Goal: Book appointment/travel/reservation

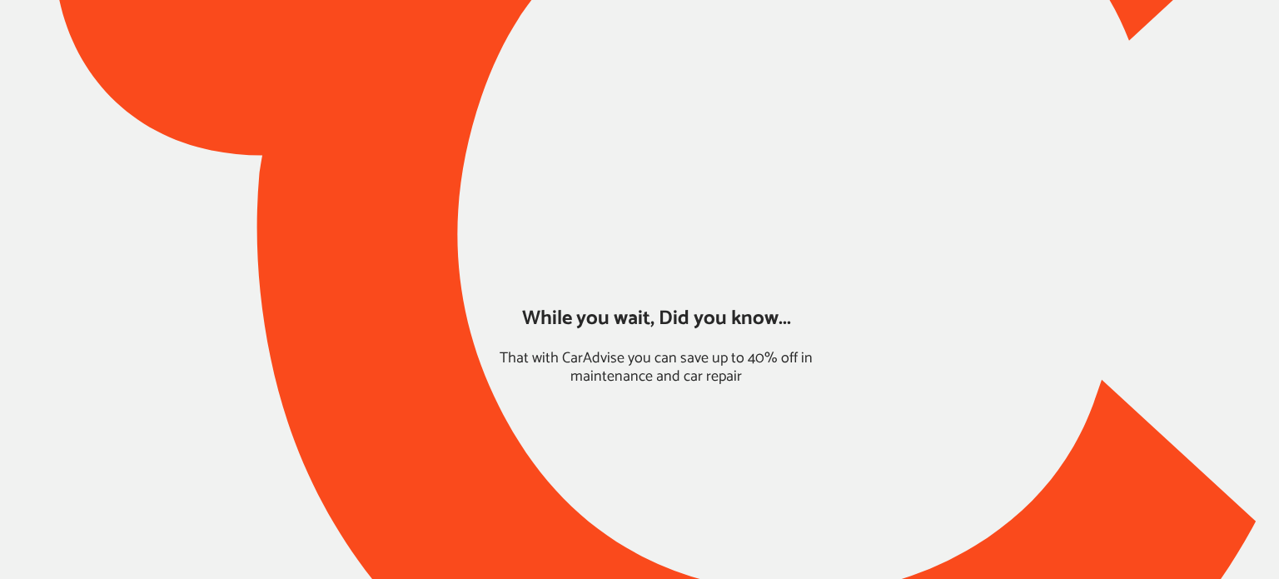
type input "*****"
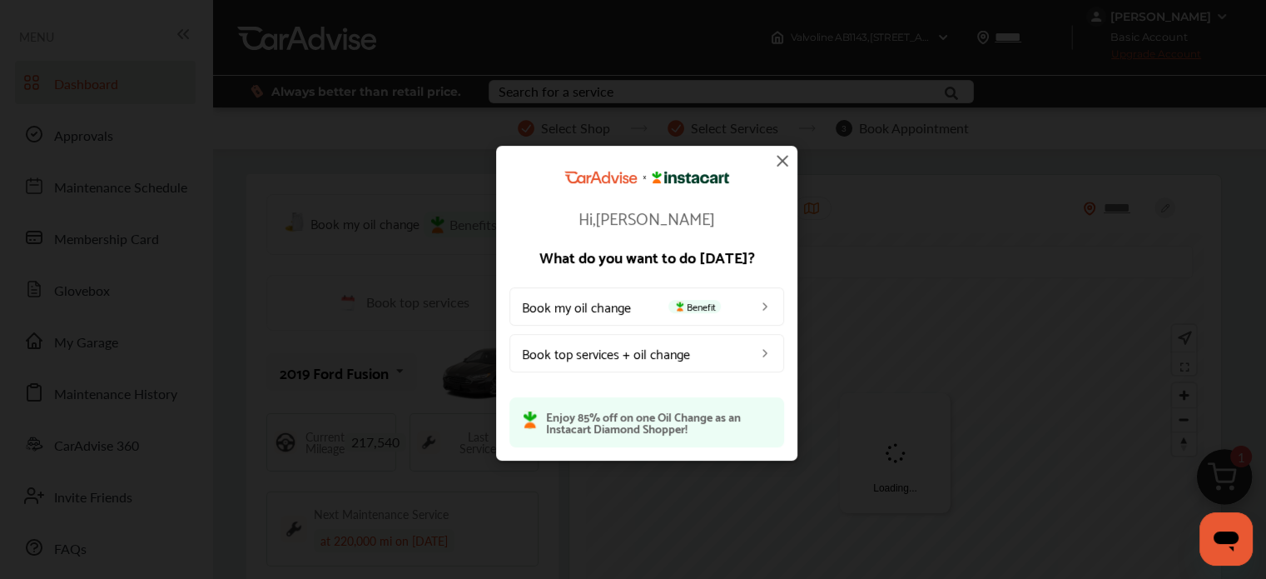
click at [782, 161] on img at bounding box center [782, 161] width 20 height 20
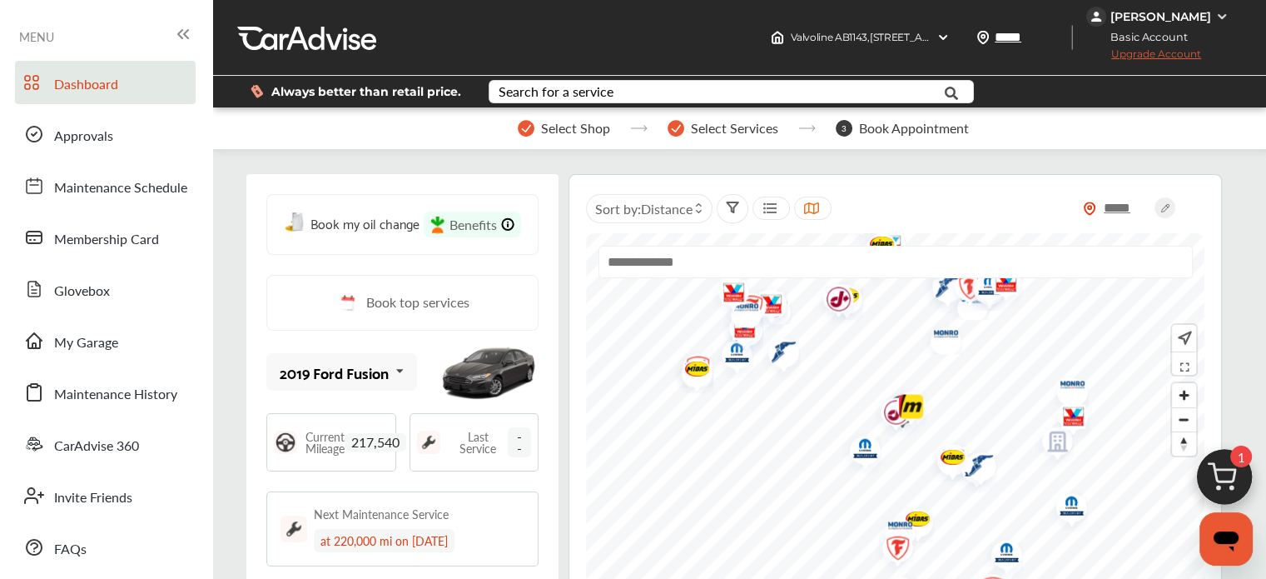
click at [1205, 479] on img at bounding box center [1225, 481] width 80 height 80
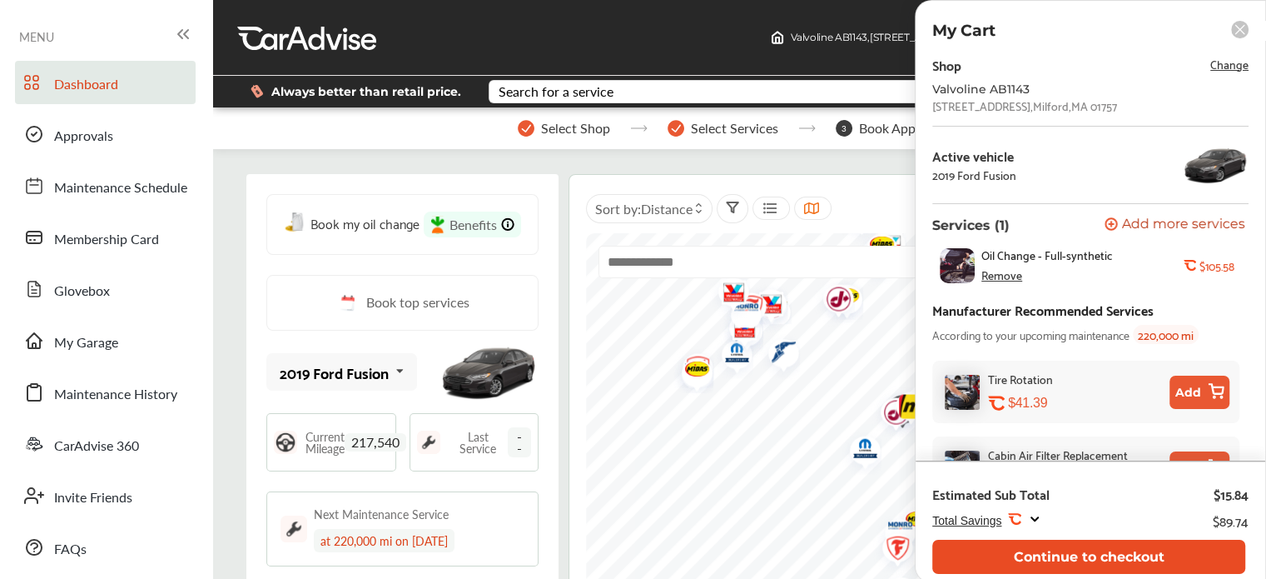
click at [1084, 542] on button "Continue to checkout" at bounding box center [1088, 556] width 313 height 34
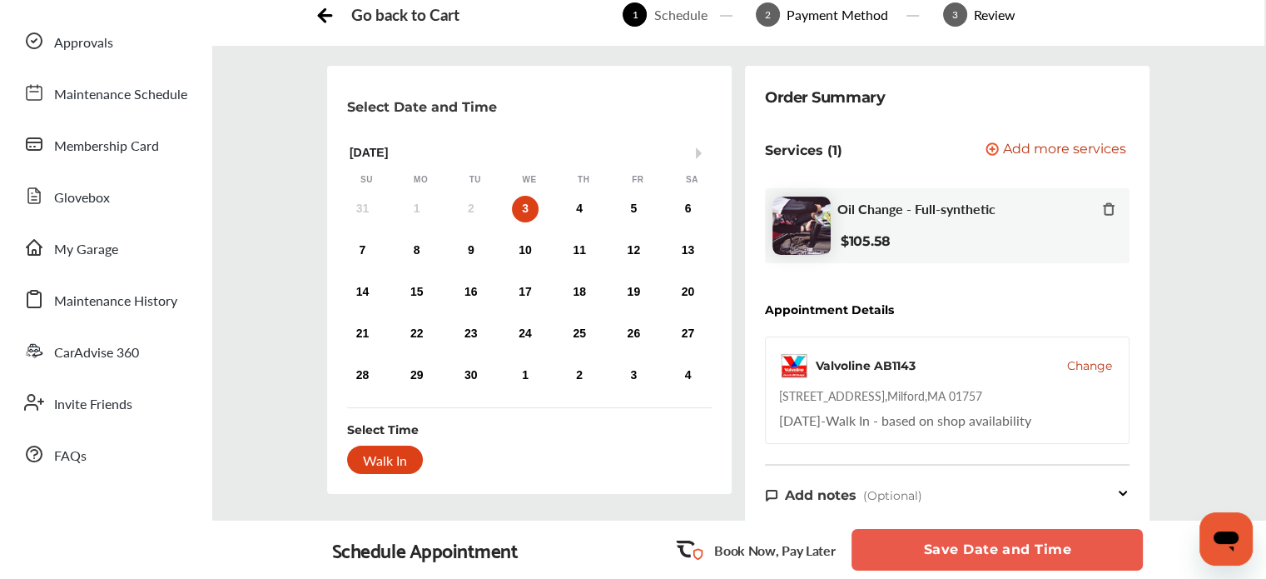
scroll to position [99, 0]
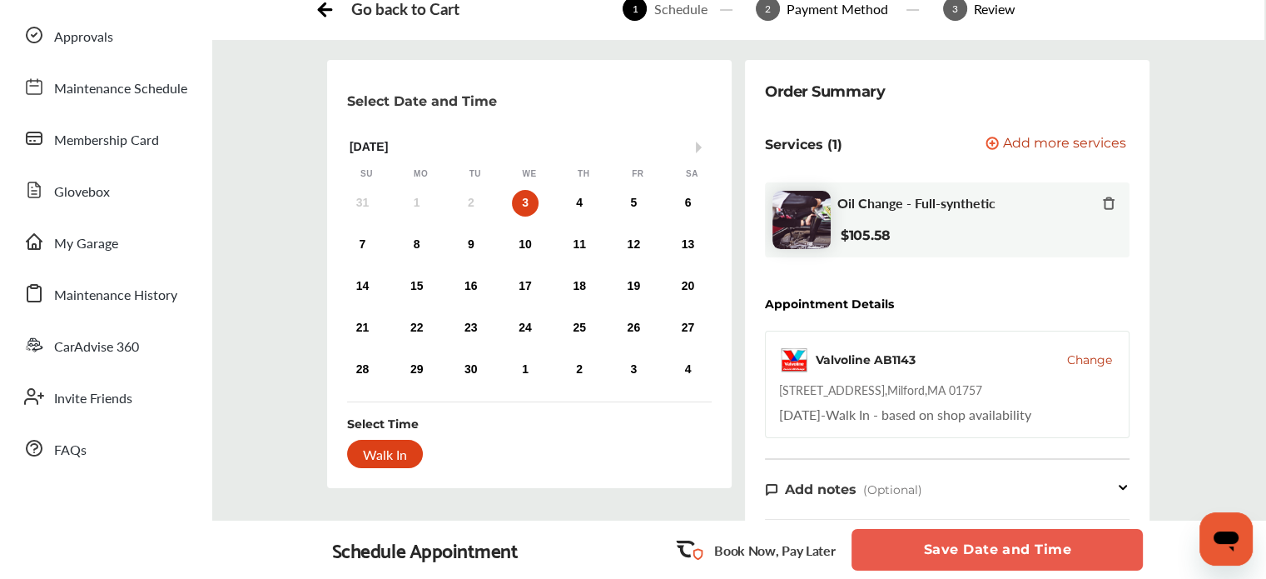
click at [918, 551] on button "Save Date and Time" at bounding box center [997, 550] width 291 height 42
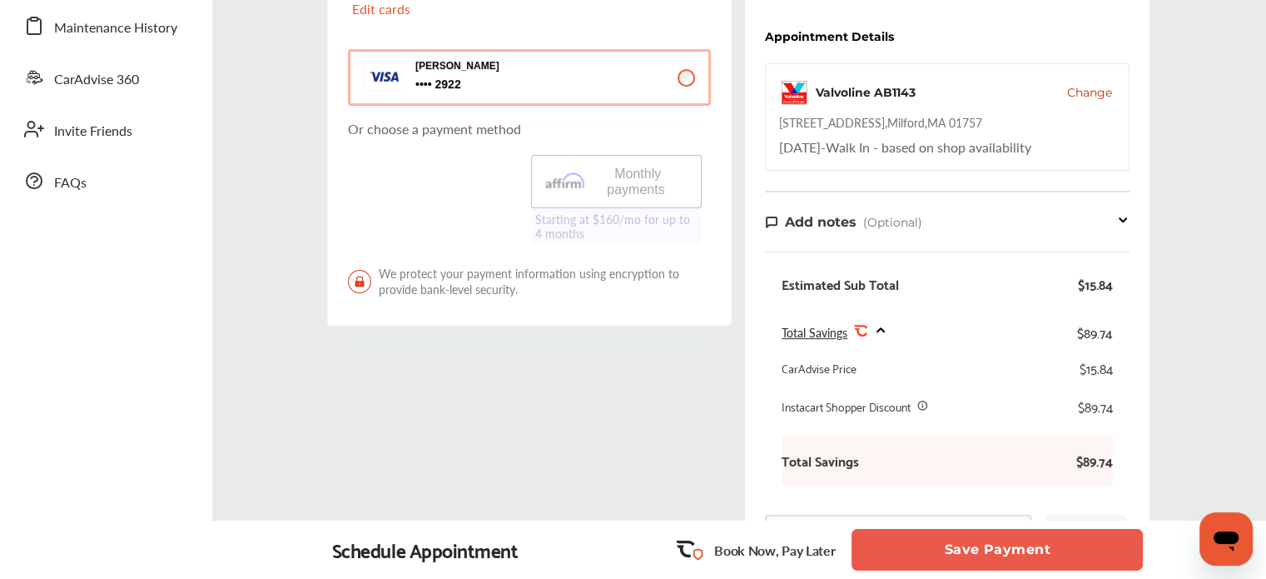
scroll to position [411, 0]
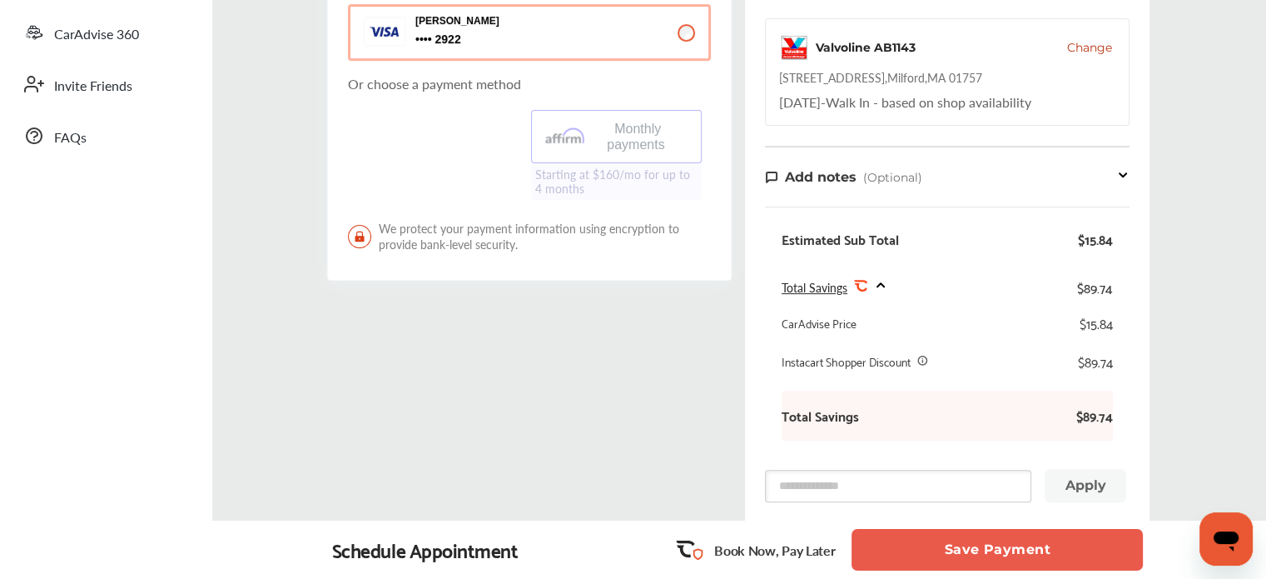
click at [897, 539] on button "Save Payment" at bounding box center [997, 550] width 291 height 42
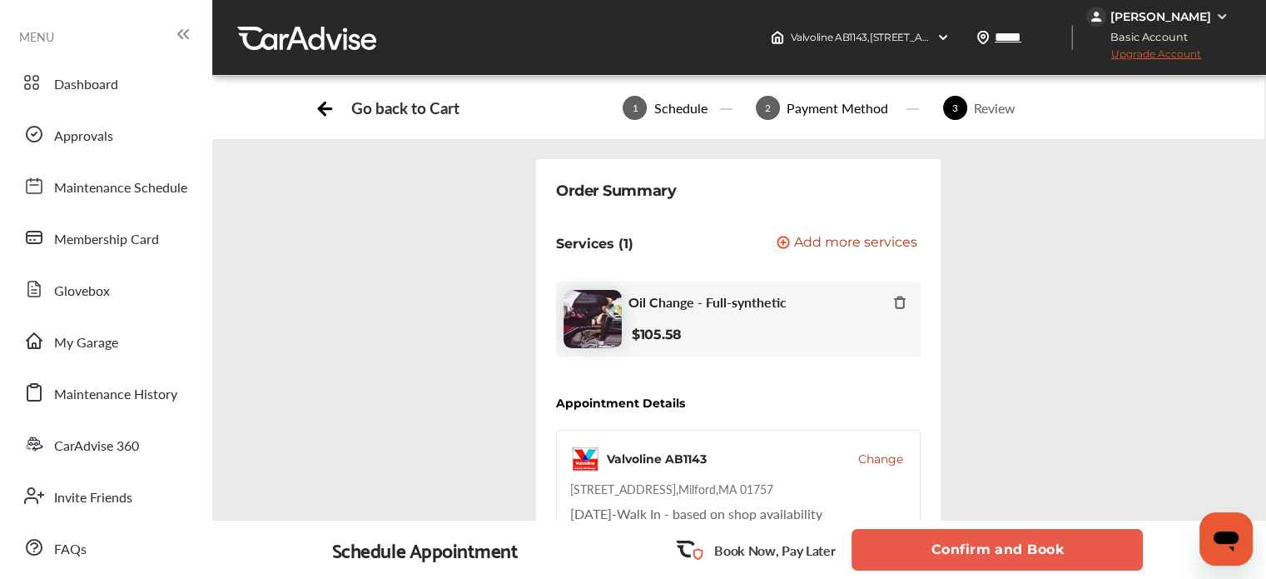
click at [897, 539] on button "Confirm and Book" at bounding box center [997, 550] width 291 height 42
